Goal: Information Seeking & Learning: Learn about a topic

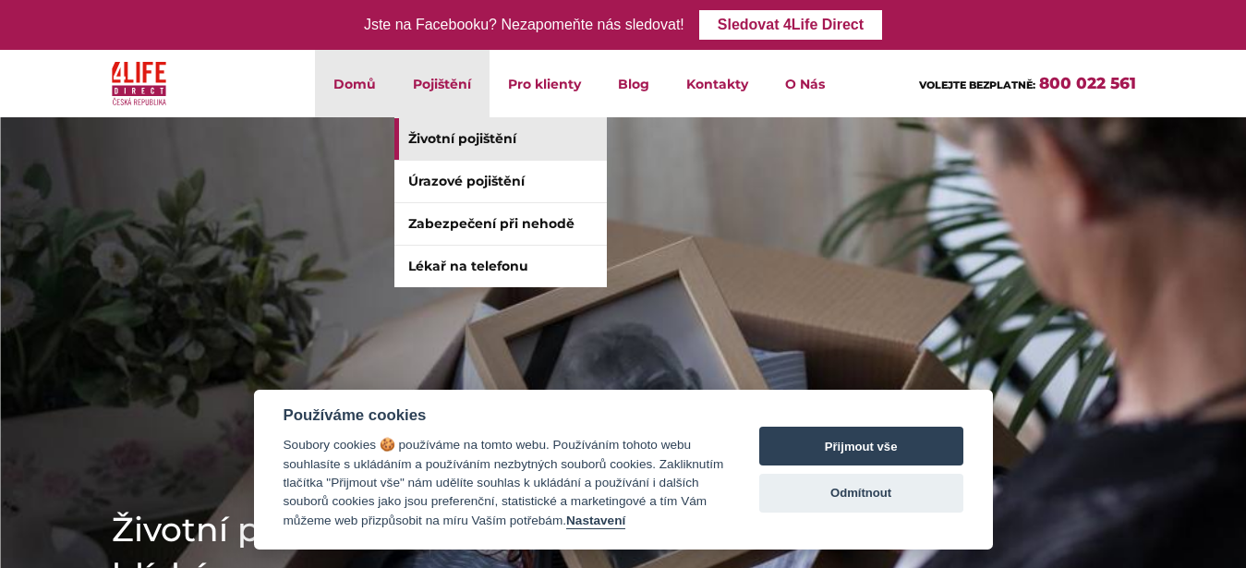
click at [449, 133] on link "Životní pojištění" at bounding box center [501, 139] width 212 height 42
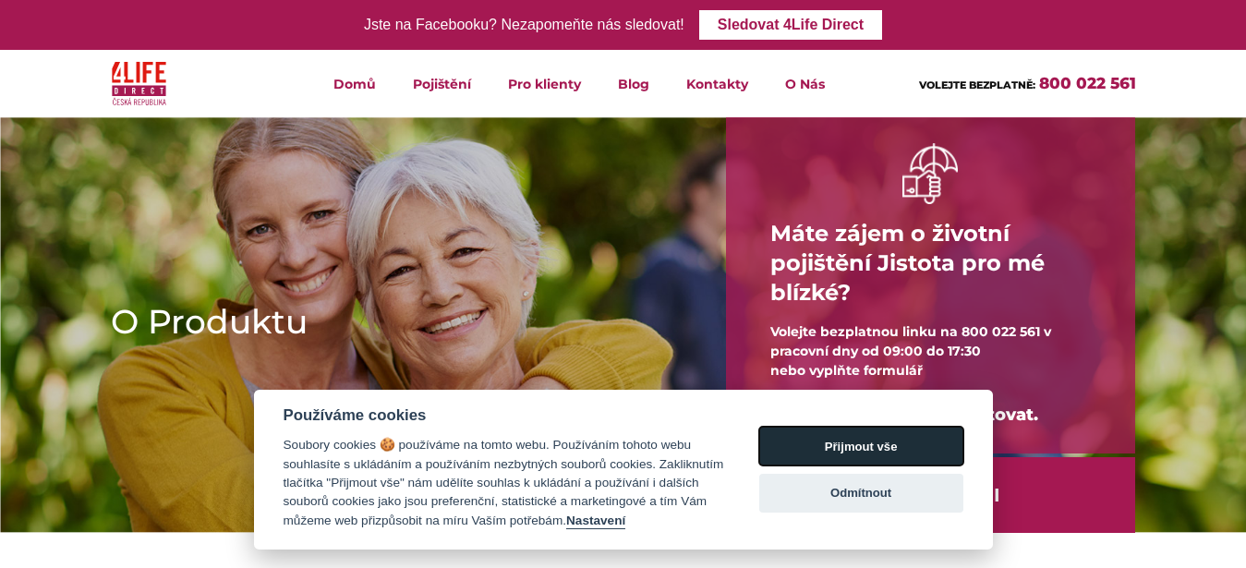
click at [891, 452] on button "Přijmout vše" at bounding box center [861, 446] width 204 height 39
checkbox input "true"
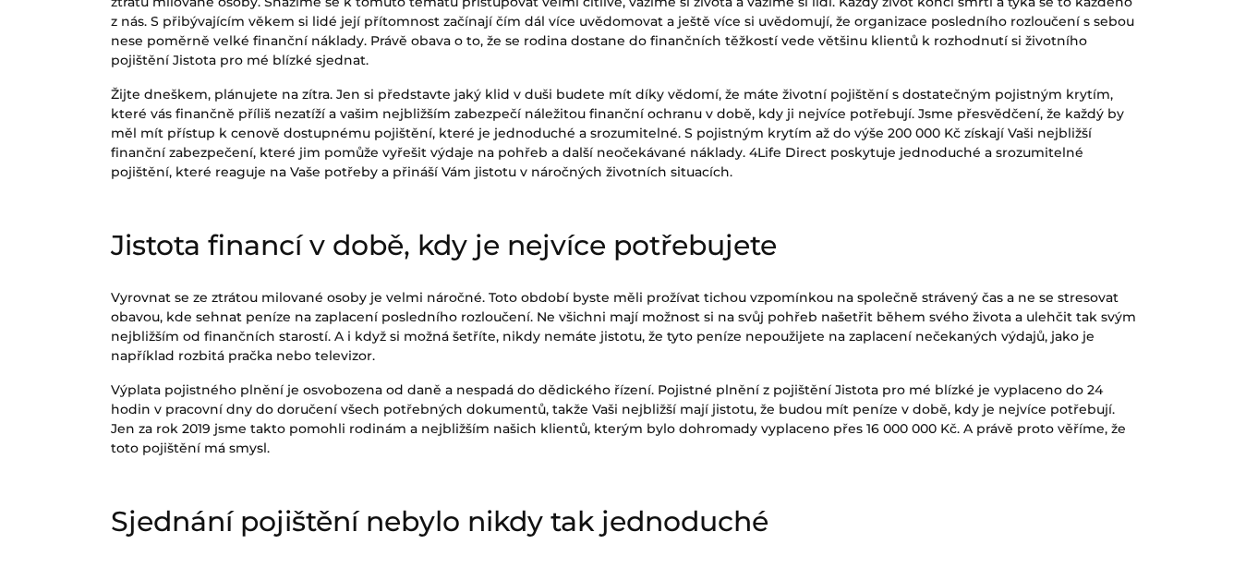
scroll to position [382, 0]
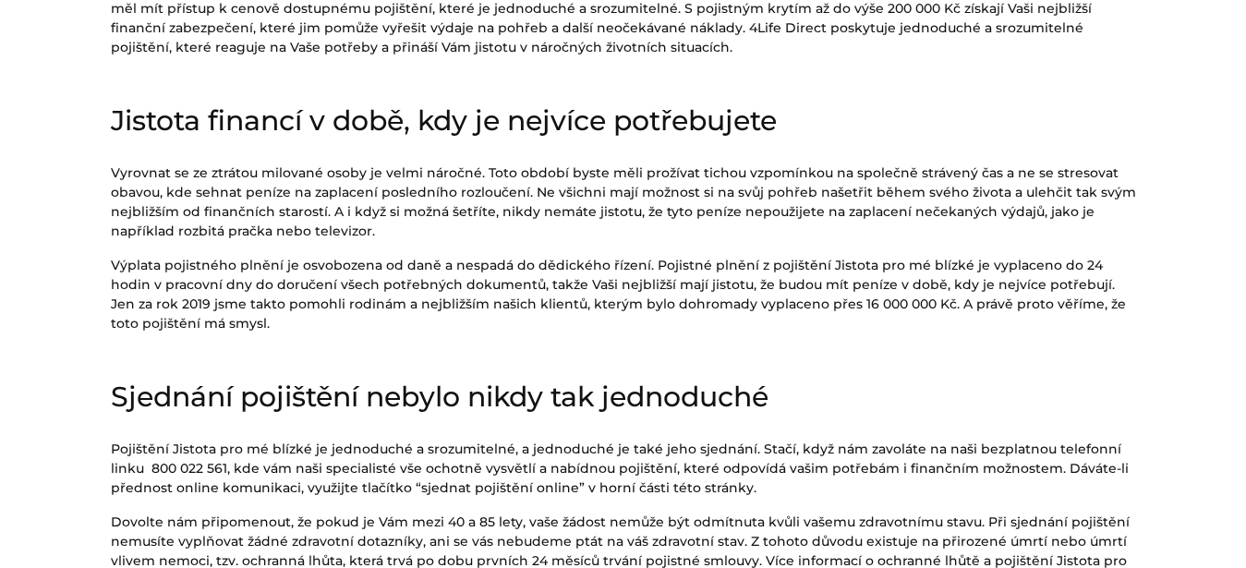
scroll to position [897, 0]
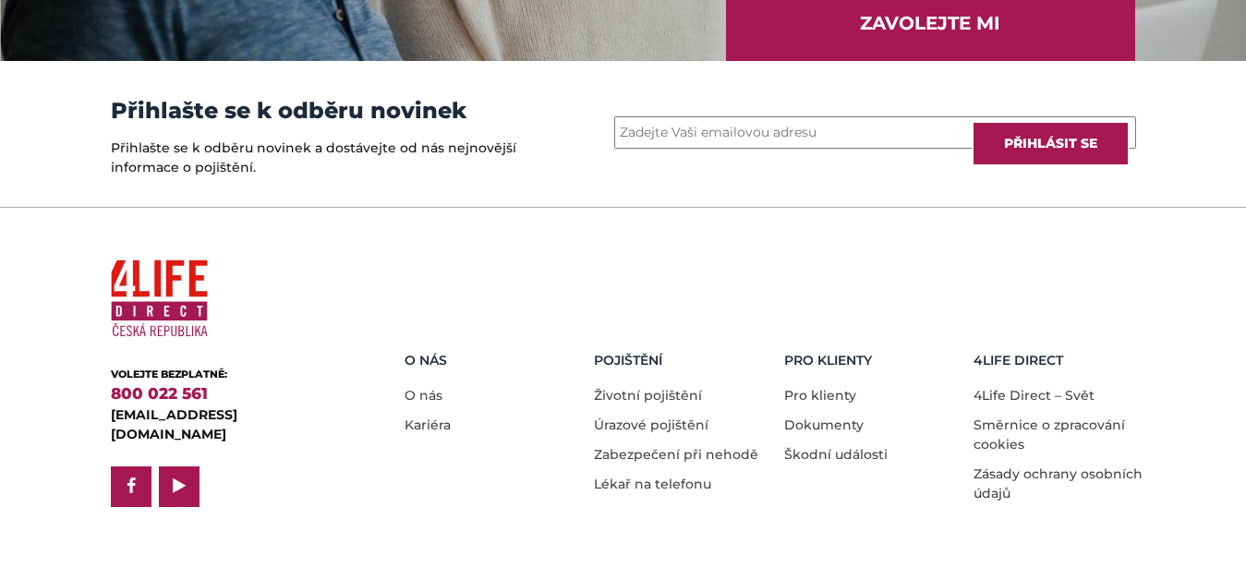
scroll to position [2694, 0]
